Goal: Download file/media

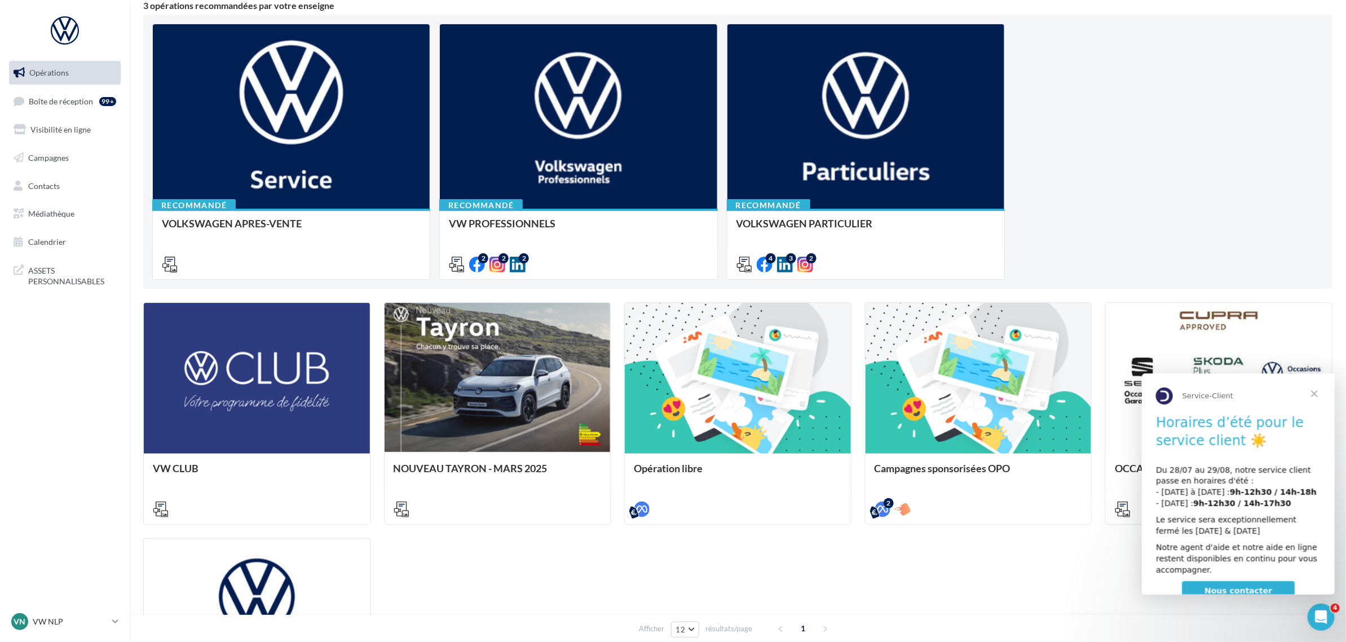
scroll to position [36, 0]
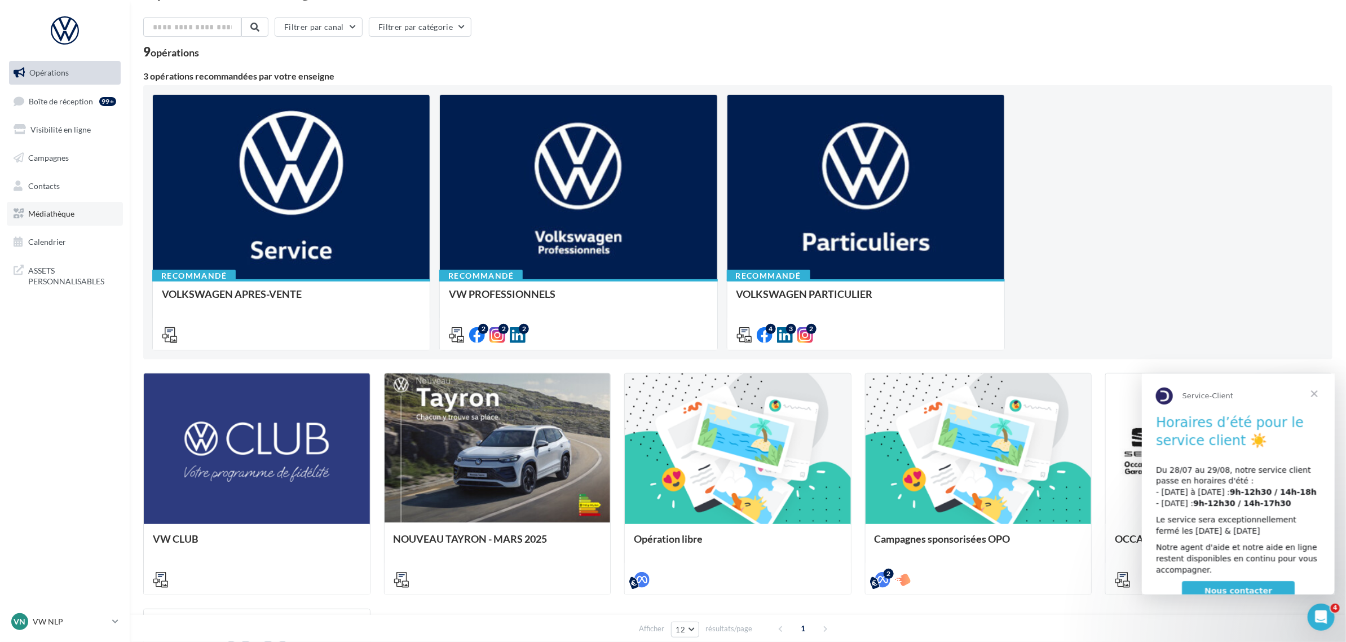
click at [86, 209] on link "Médiathèque" at bounding box center [65, 214] width 116 height 24
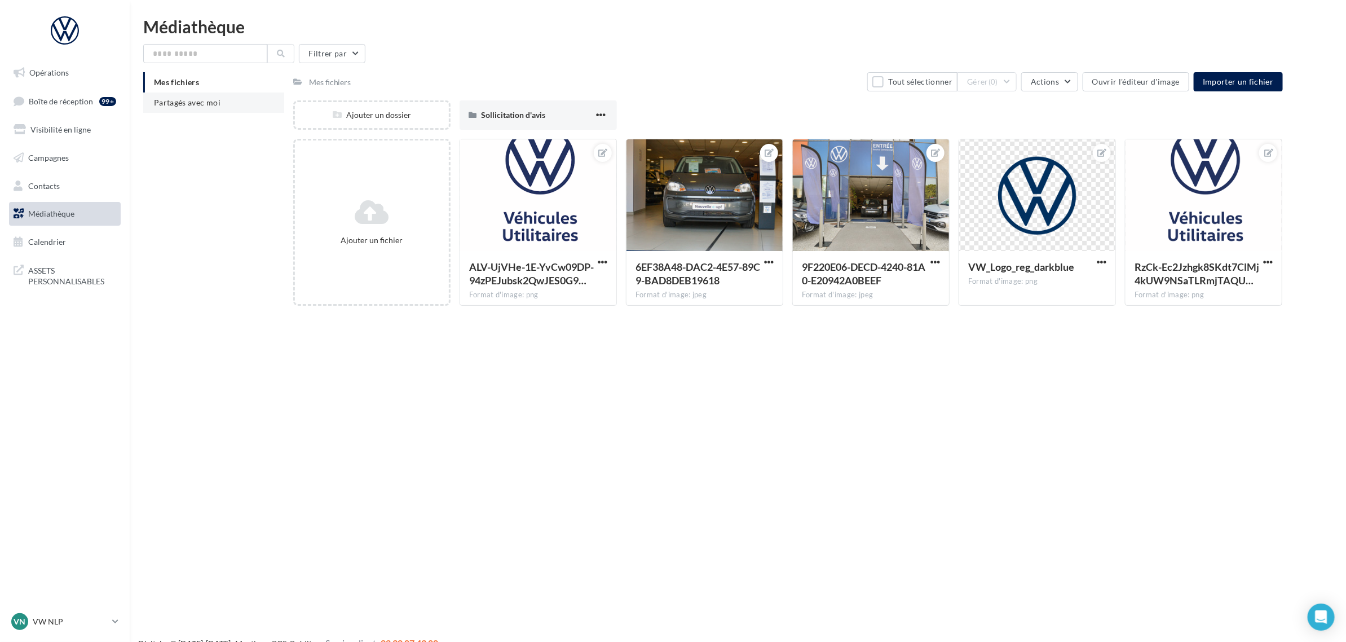
click at [184, 100] on span "Partagés avec moi" at bounding box center [187, 103] width 67 height 10
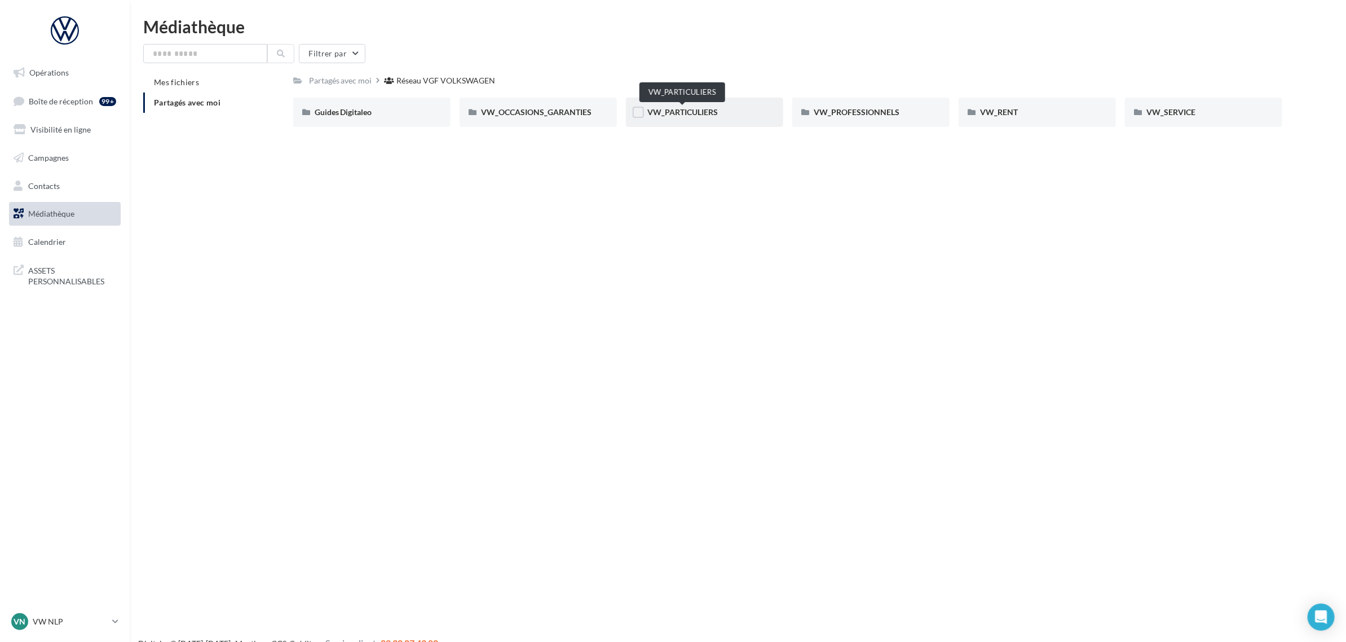
click at [711, 112] on span "VW_PARTICULIERS" at bounding box center [682, 112] width 70 height 10
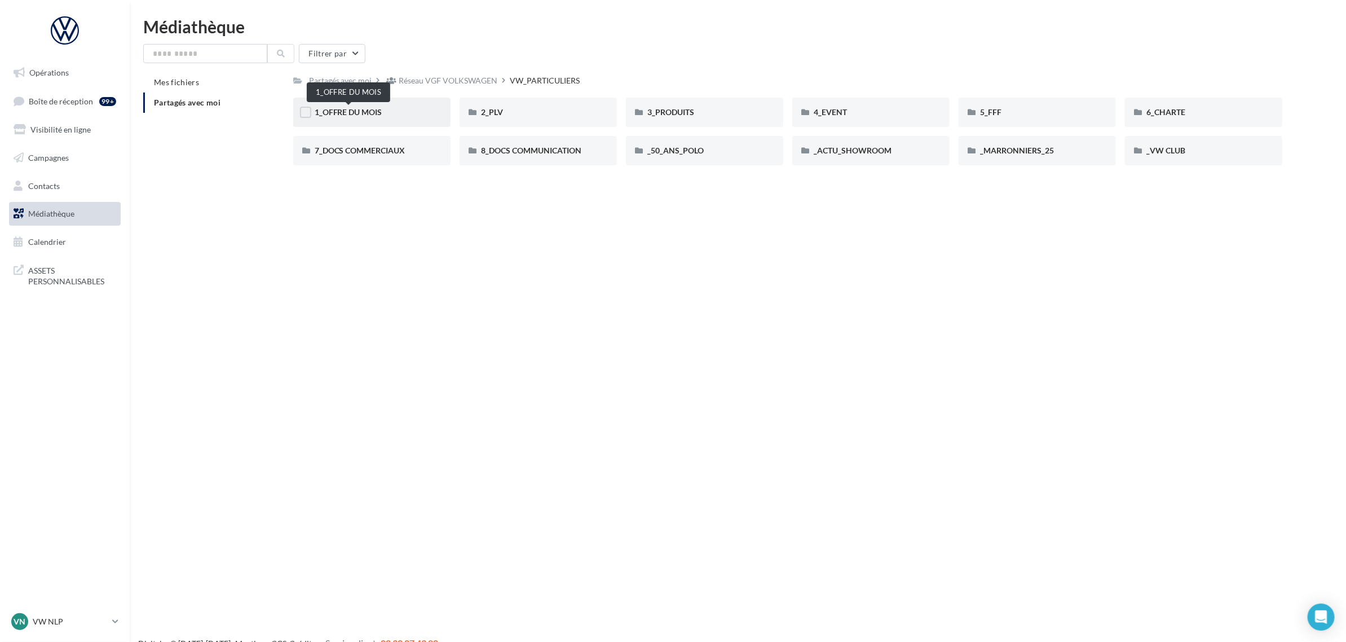
click at [370, 112] on span "1_OFFRE DU MOIS" at bounding box center [349, 112] width 68 height 10
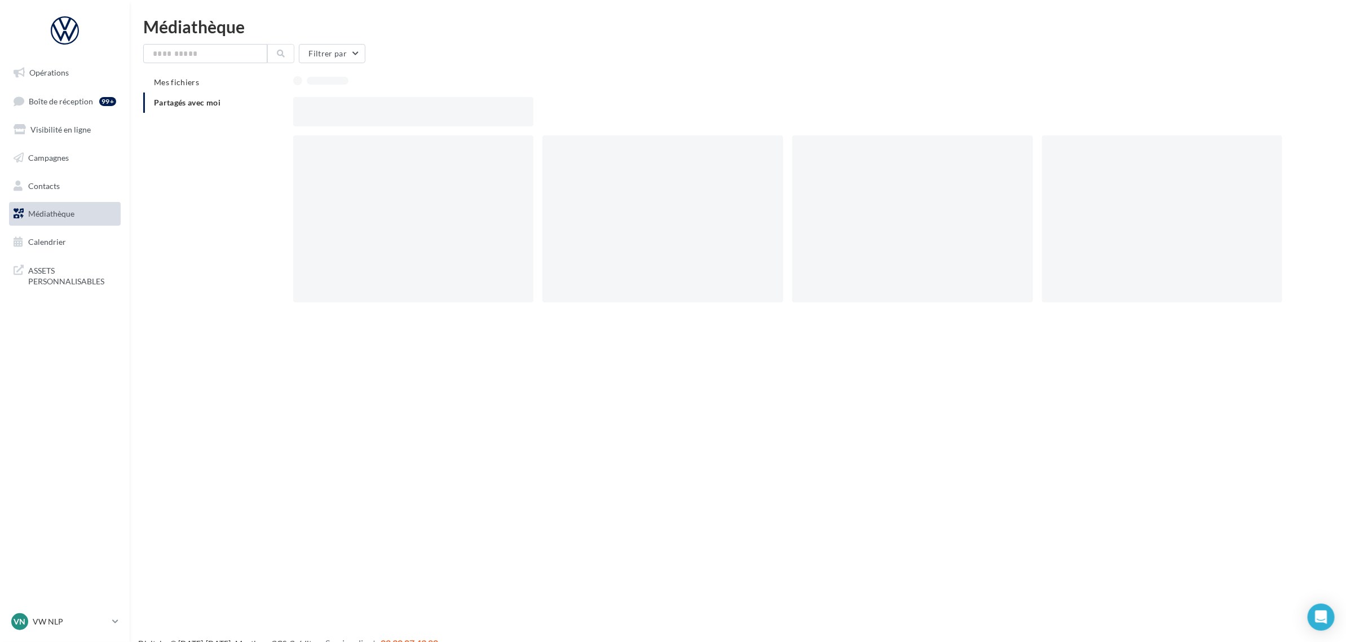
click at [370, 112] on div at bounding box center [413, 111] width 241 height 29
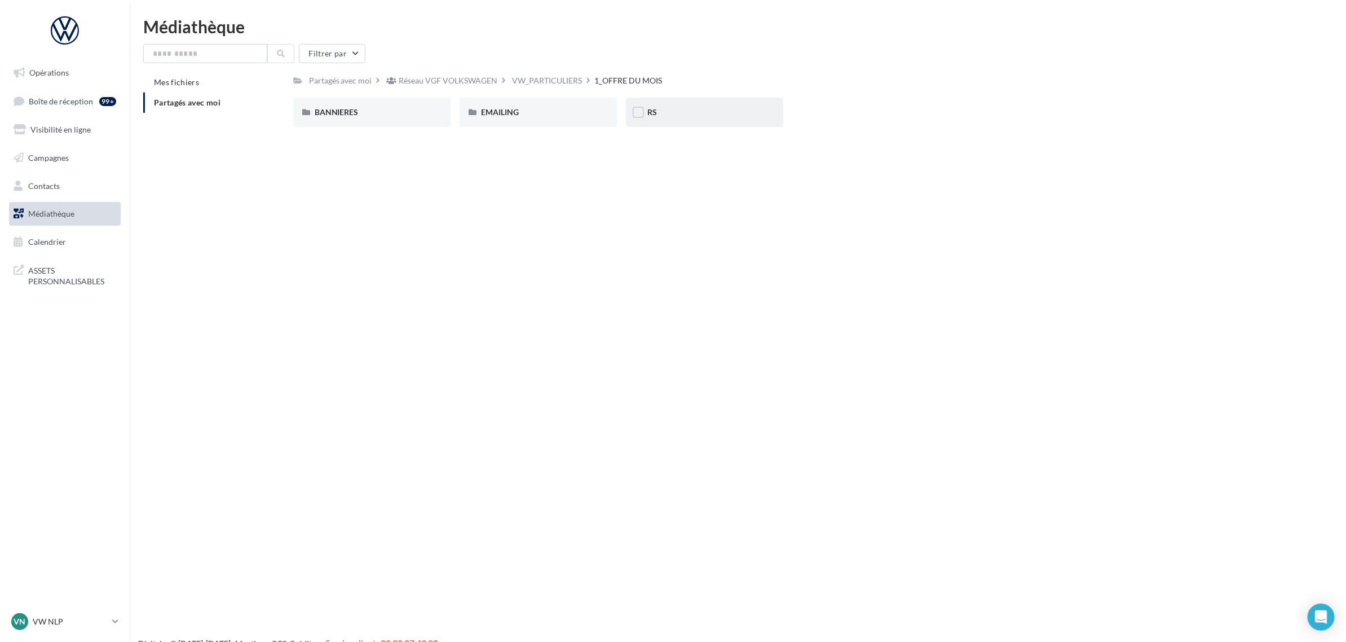
click at [644, 111] on div "RS" at bounding box center [704, 112] width 157 height 29
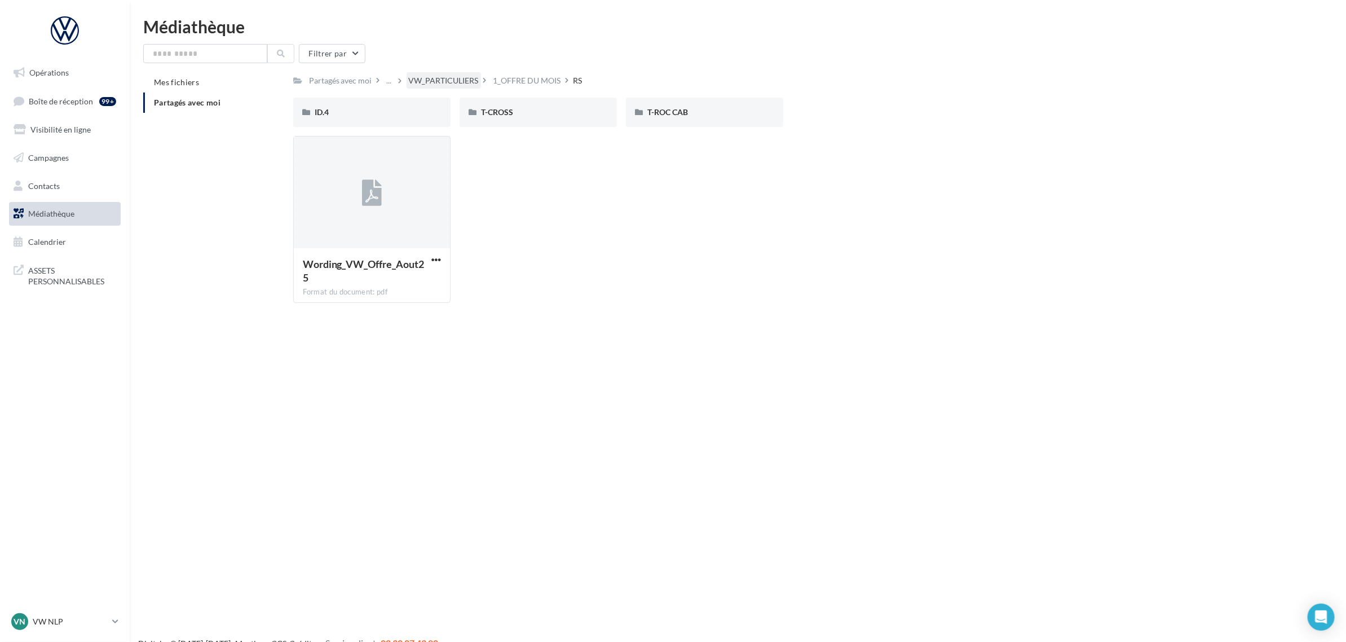
click at [409, 81] on div "VW_PARTICULIERS" at bounding box center [444, 80] width 70 height 11
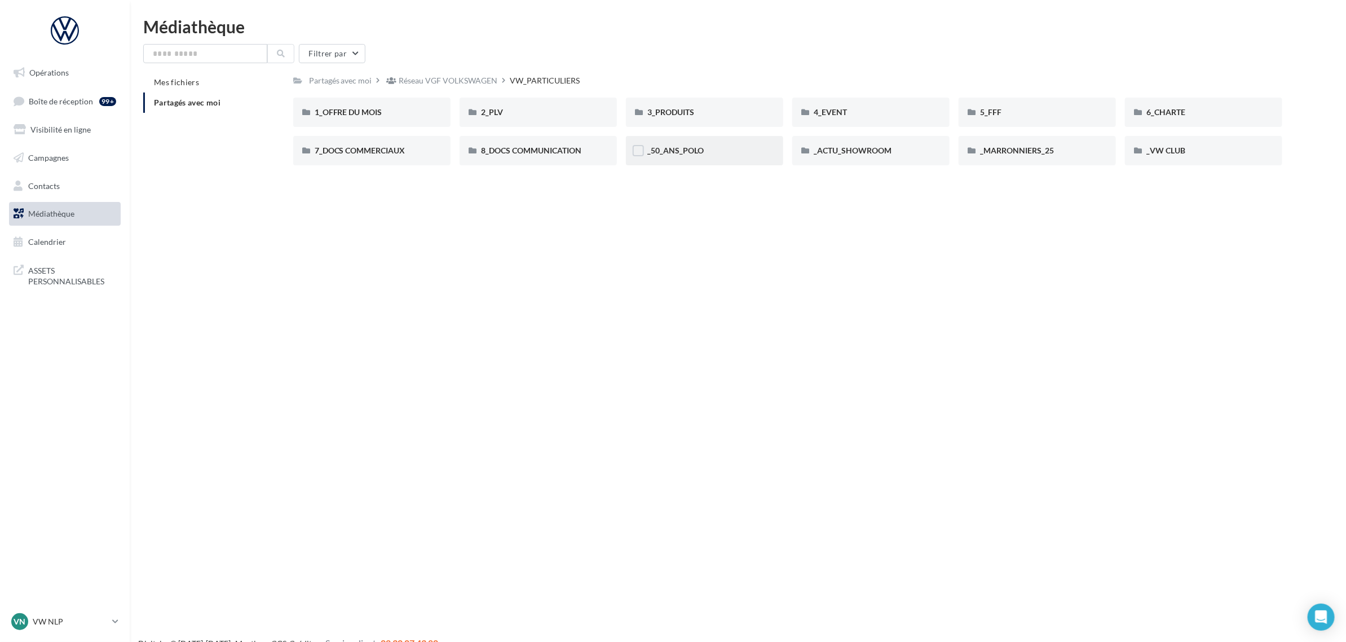
click at [681, 160] on div "_50_ANS_POLO" at bounding box center [704, 150] width 157 height 29
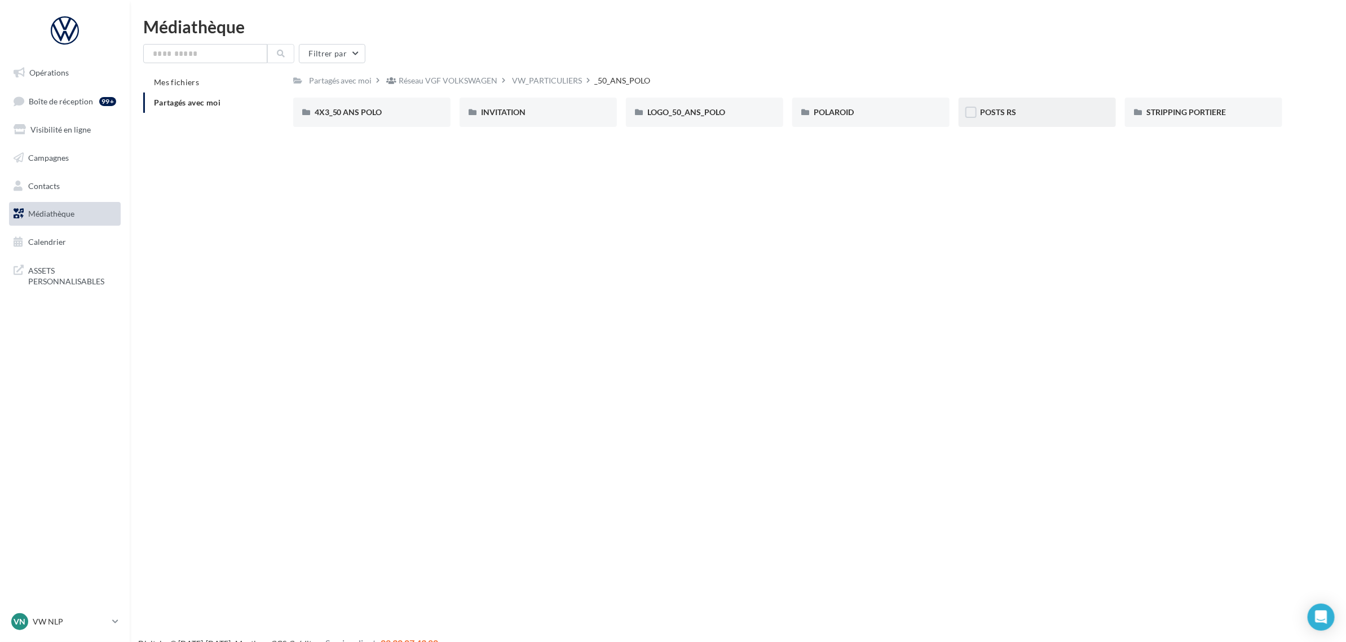
click at [1024, 107] on div "POSTS RS" at bounding box center [1037, 112] width 114 height 11
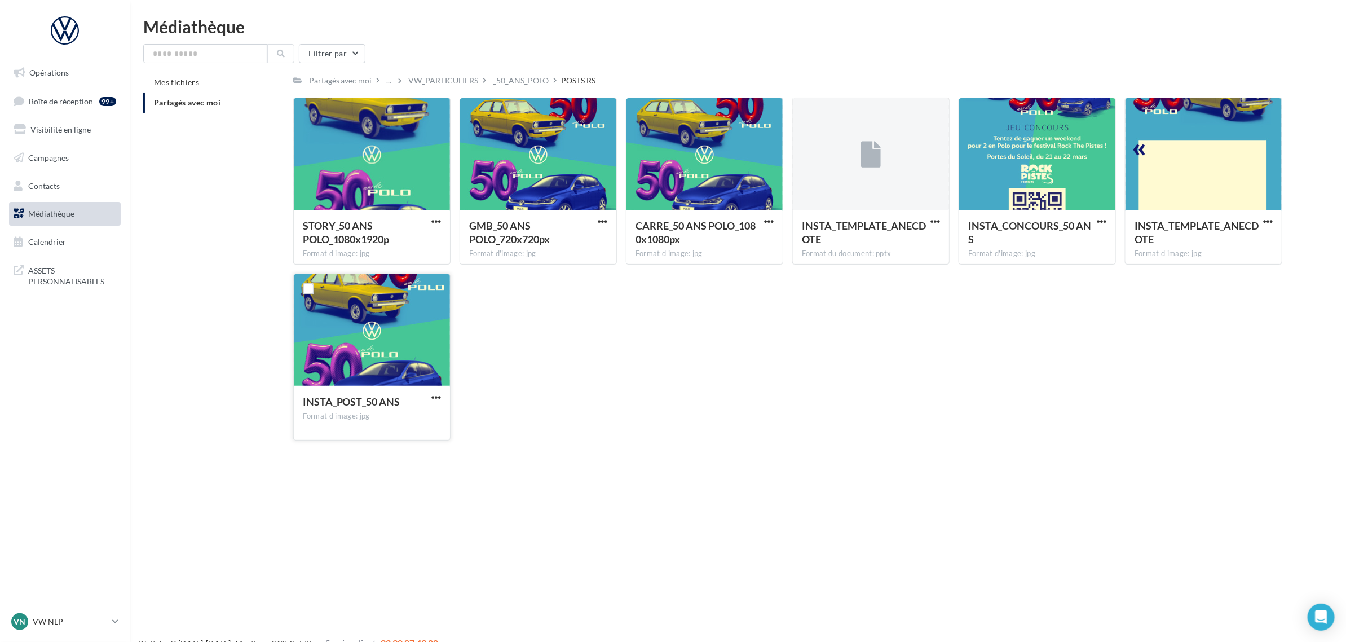
click at [424, 381] on div at bounding box center [372, 330] width 156 height 113
click at [437, 396] on span "button" at bounding box center [436, 397] width 10 height 10
click at [359, 420] on button "Télécharger" at bounding box center [386, 419] width 113 height 29
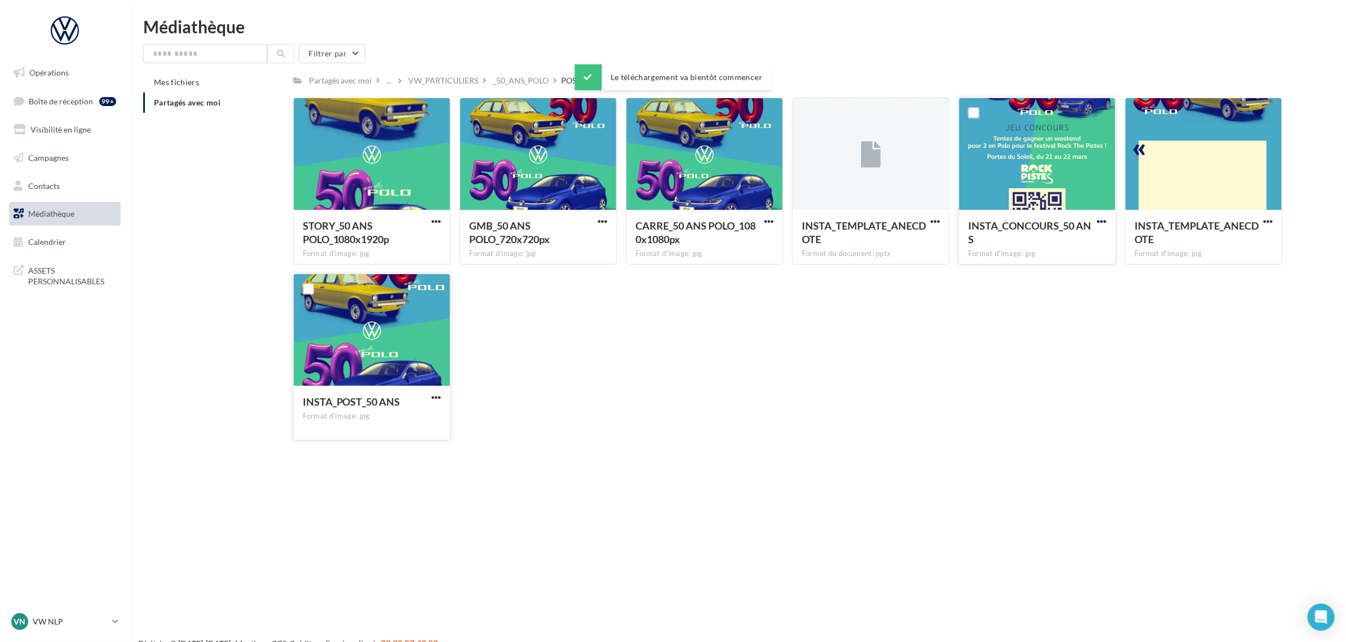
click at [1098, 217] on span "button" at bounding box center [1101, 221] width 10 height 10
click at [1044, 244] on button "Télécharger" at bounding box center [1052, 243] width 113 height 29
click at [592, 343] on div "STORY_50 ANS POLO_1080x1920p Format d'image: jpg STORY_50 ANS POLO_1080x1920p G…" at bounding box center [792, 274] width 998 height 352
click at [519, 82] on div "_50_ANS_POLO" at bounding box center [521, 80] width 56 height 11
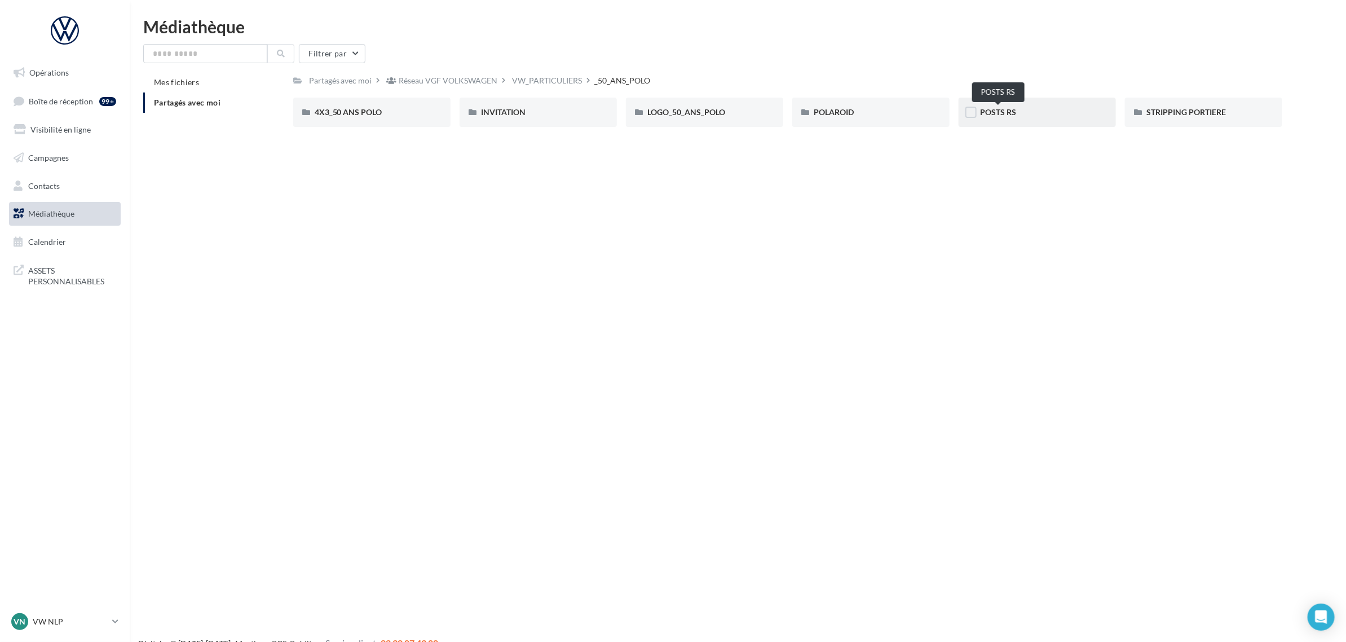
click at [993, 116] on span "POSTS RS" at bounding box center [998, 112] width 36 height 10
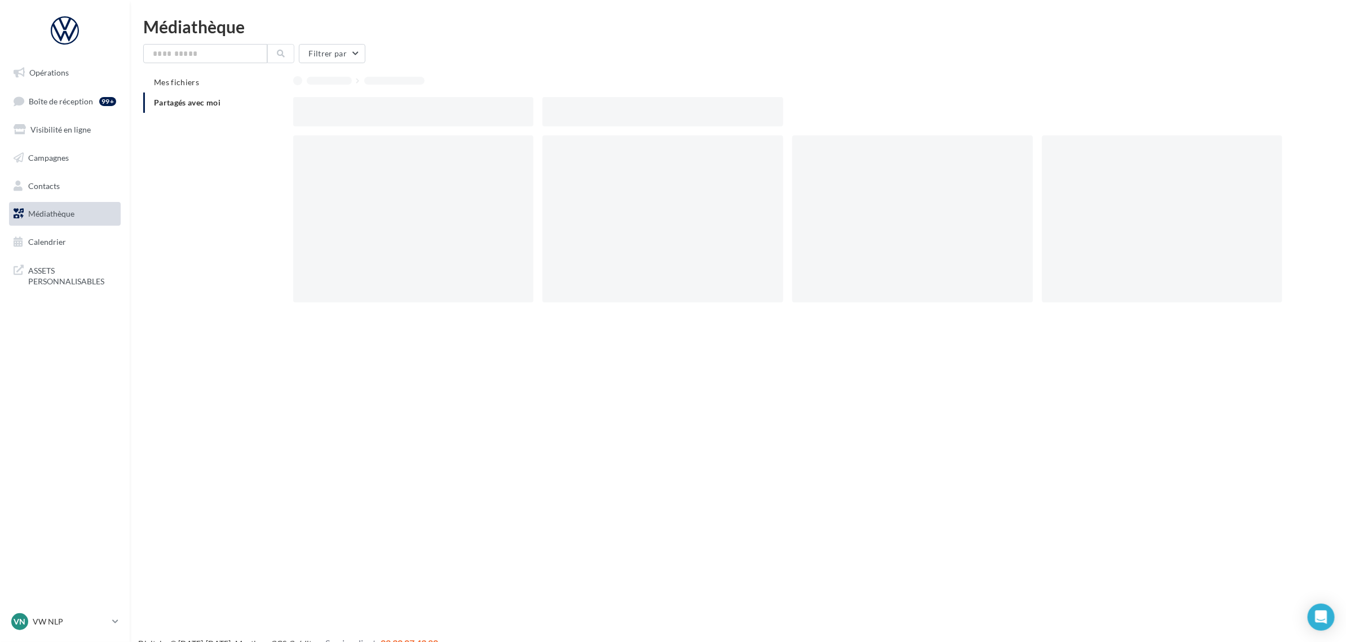
click at [993, 116] on div at bounding box center [792, 111] width 998 height 29
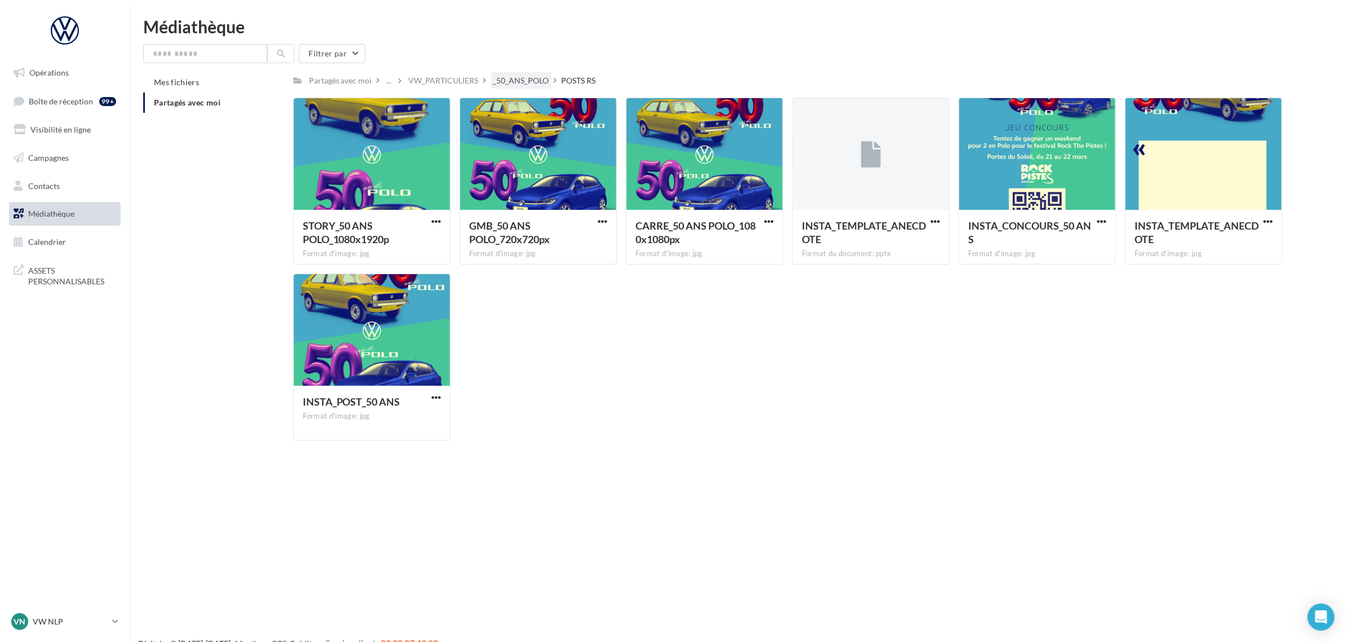
click at [509, 77] on div "_50_ANS_POLO" at bounding box center [521, 80] width 56 height 11
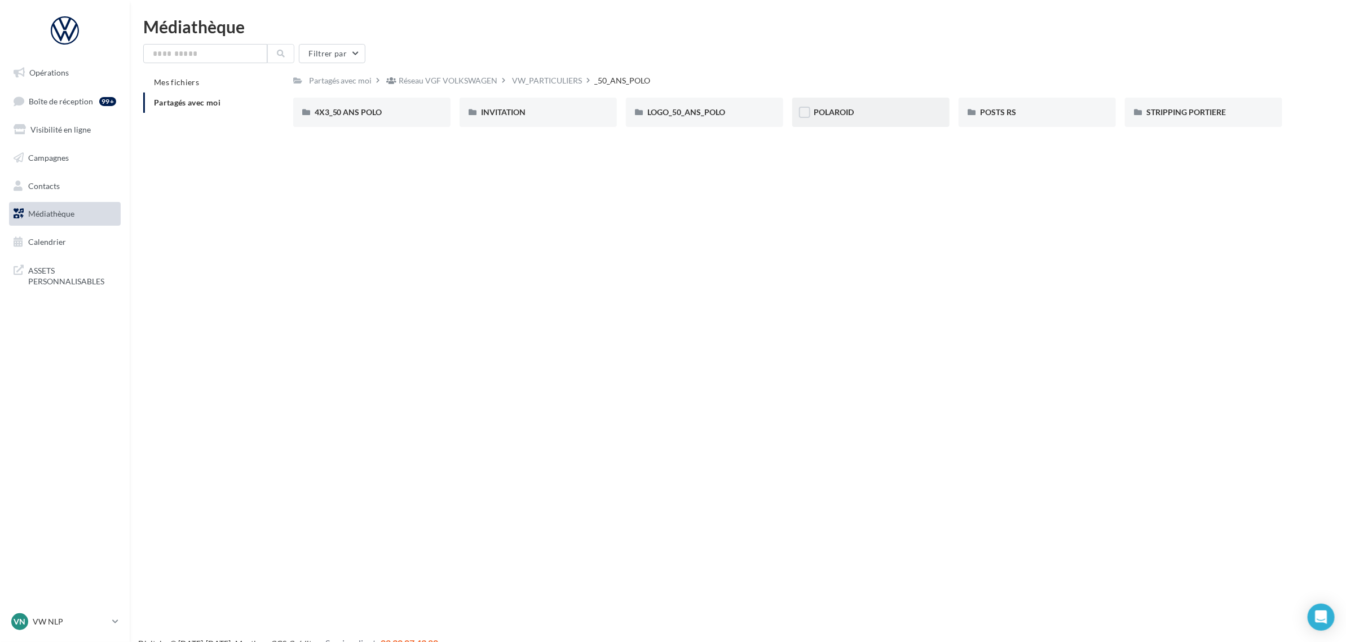
click at [843, 117] on div "POLAROID" at bounding box center [870, 112] width 114 height 11
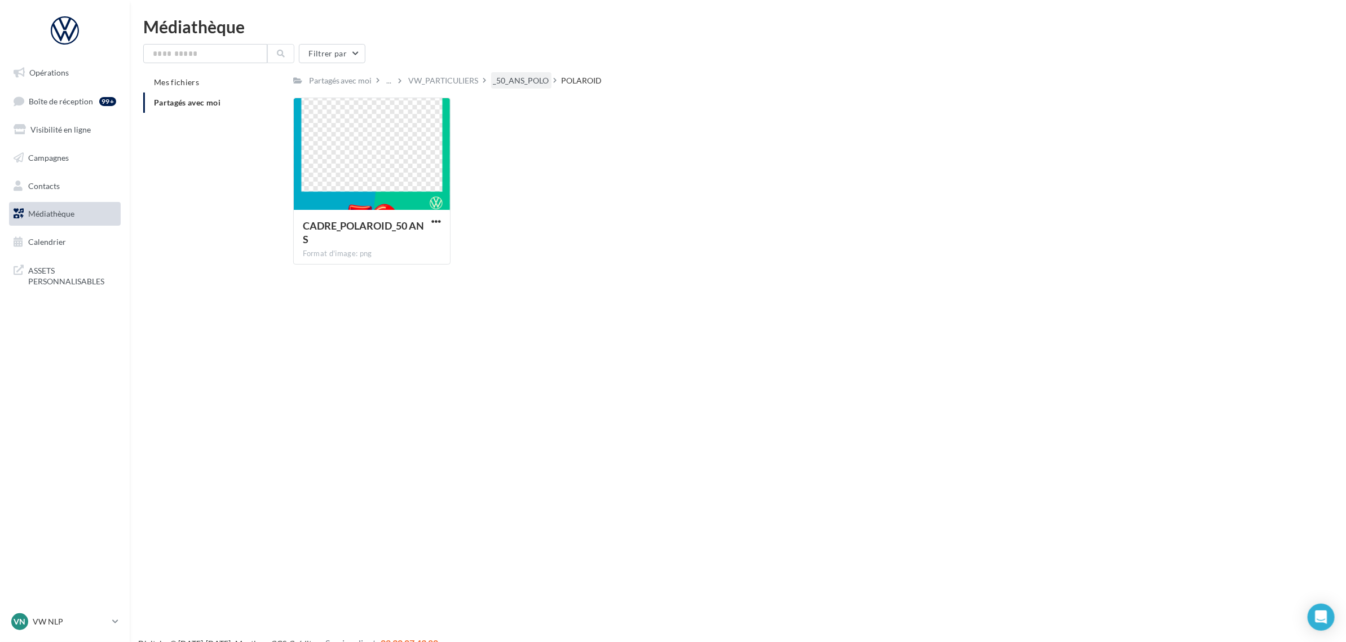
click at [502, 78] on div "_50_ANS_POLO" at bounding box center [521, 80] width 56 height 11
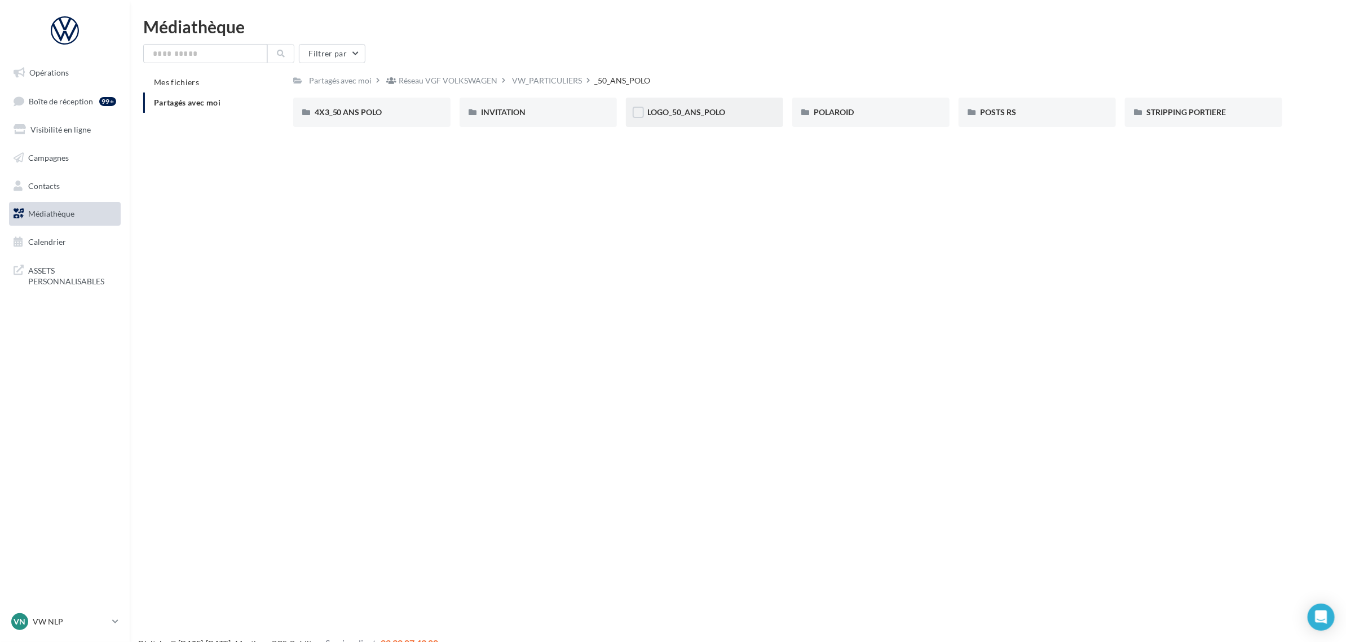
click at [741, 110] on div "LOGO_50_ANS_POLO" at bounding box center [704, 112] width 114 height 11
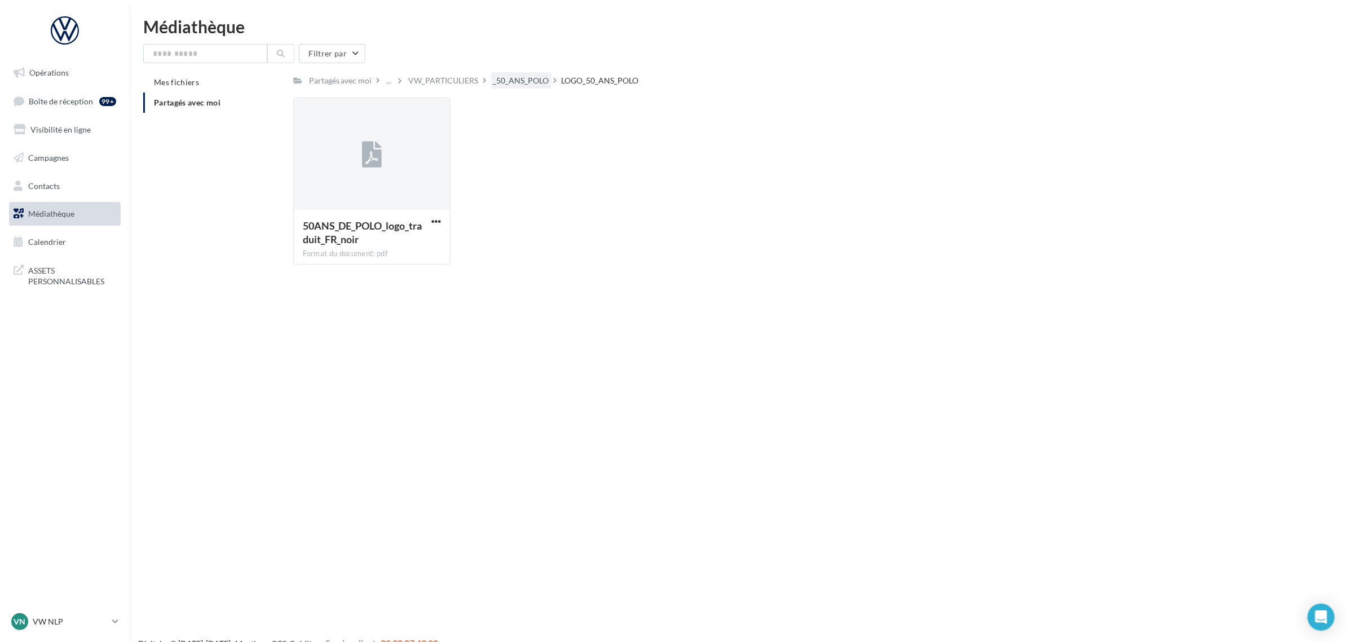
click at [512, 85] on div "_50_ANS_POLO" at bounding box center [521, 80] width 56 height 11
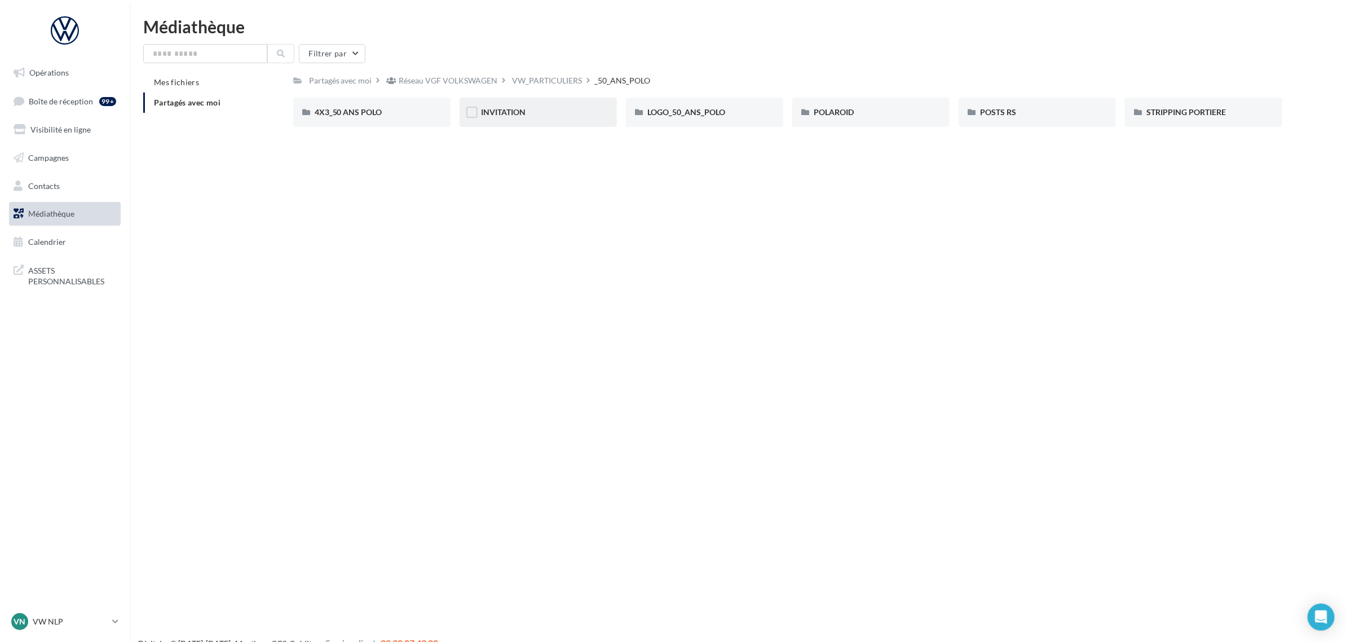
click at [556, 119] on div "INVITATION" at bounding box center [537, 112] width 157 height 29
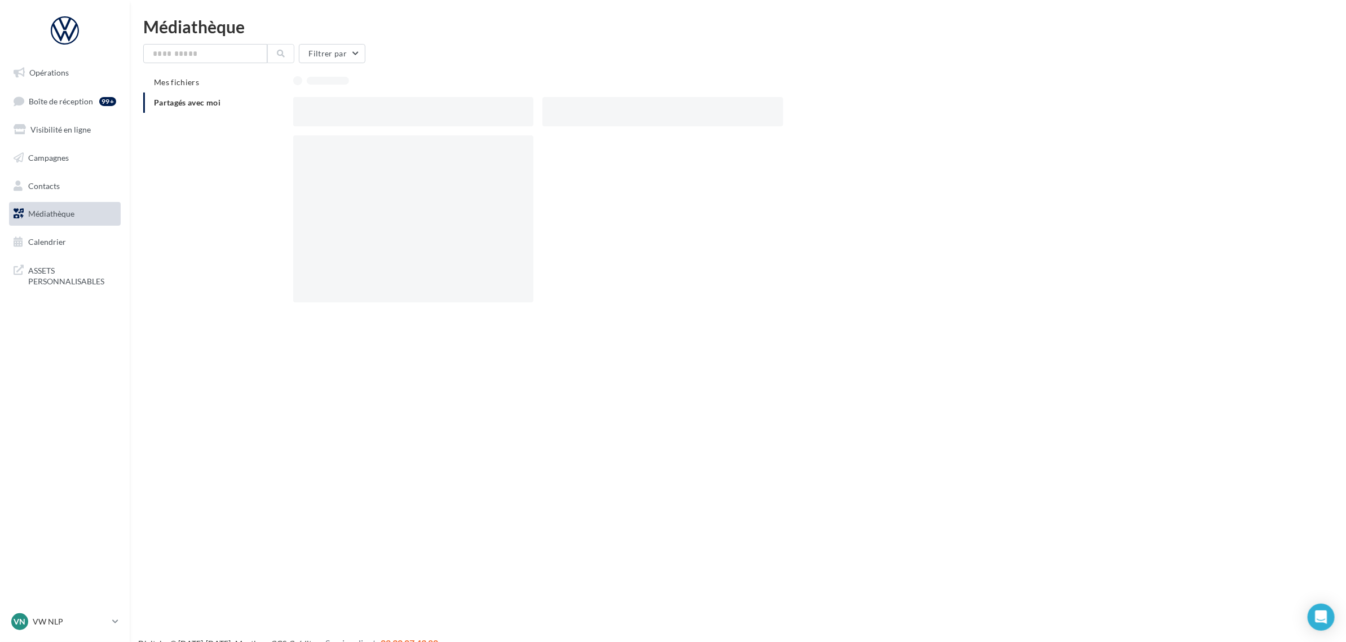
click at [556, 119] on div at bounding box center [662, 111] width 241 height 29
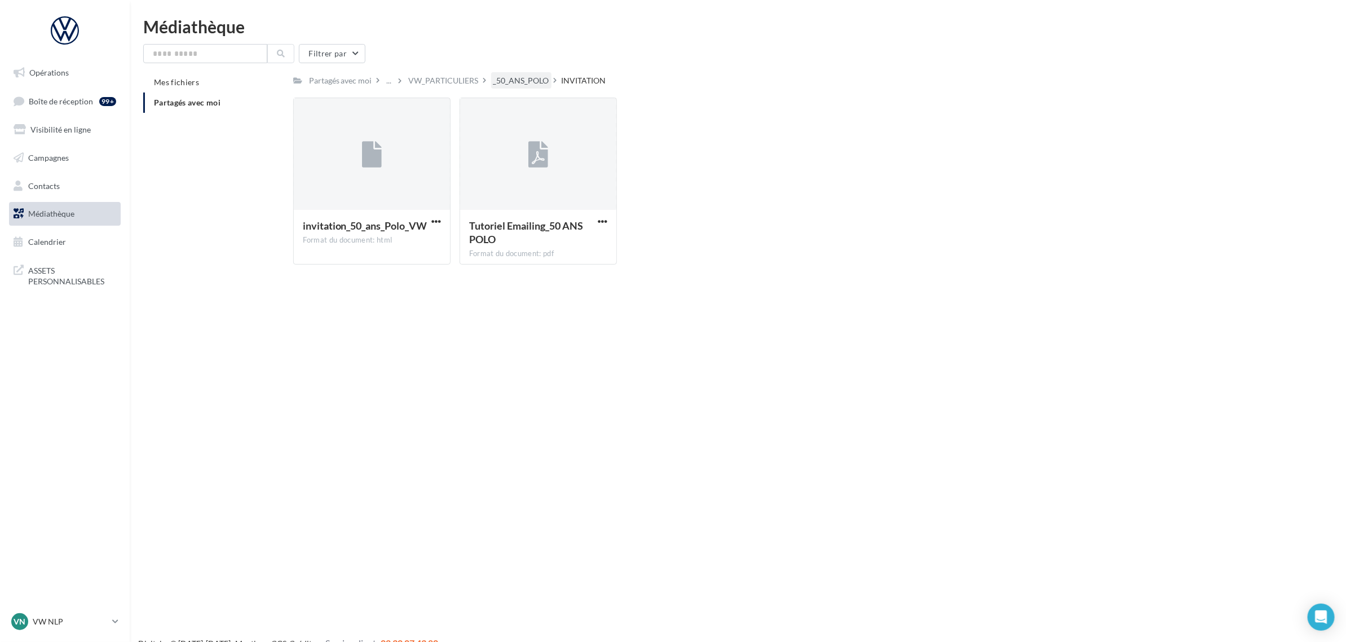
click at [516, 78] on div "_50_ANS_POLO" at bounding box center [521, 80] width 56 height 11
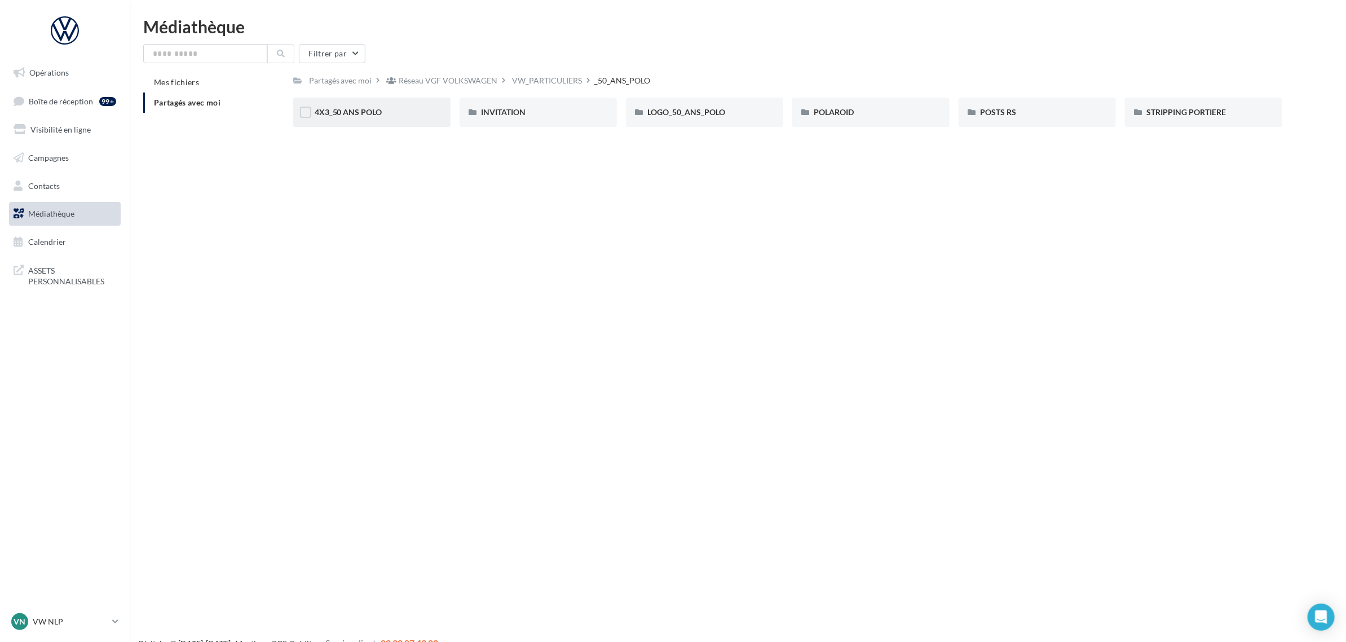
click at [387, 113] on div "4X3_50 ANS POLO" at bounding box center [372, 112] width 114 height 11
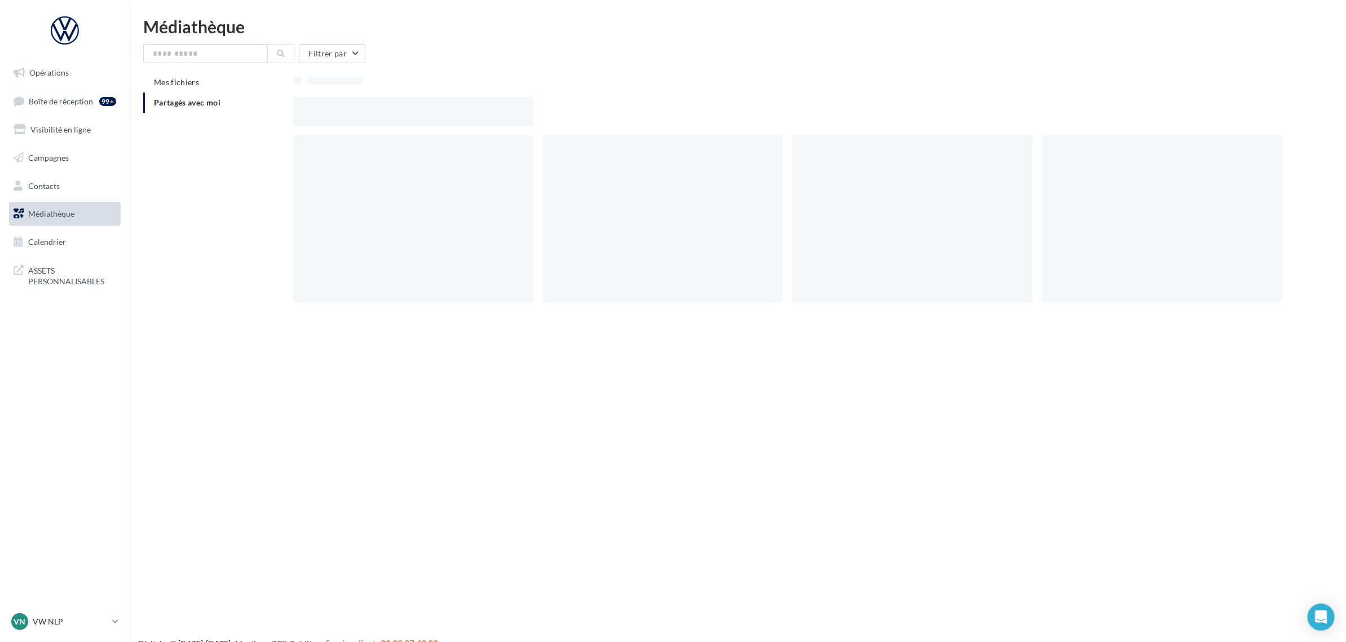
click at [387, 113] on div at bounding box center [413, 111] width 241 height 29
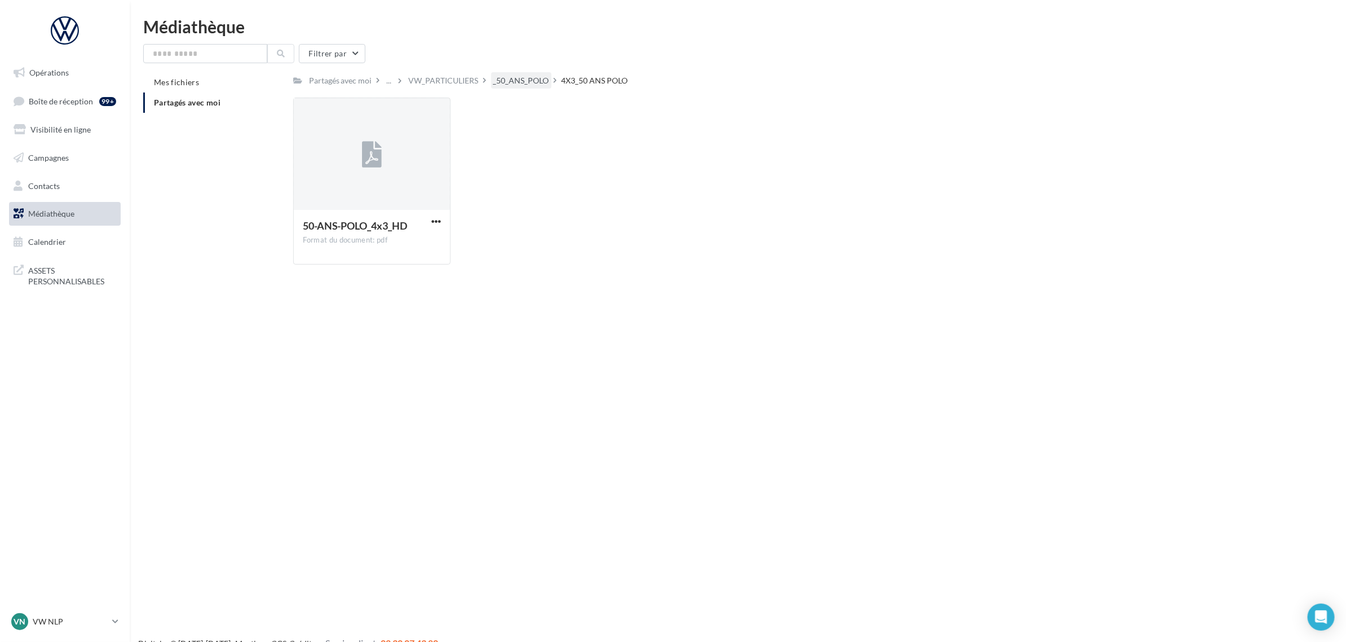
click at [509, 82] on div "_50_ANS_POLO" at bounding box center [521, 80] width 56 height 11
